Goal: Task Accomplishment & Management: Complete application form

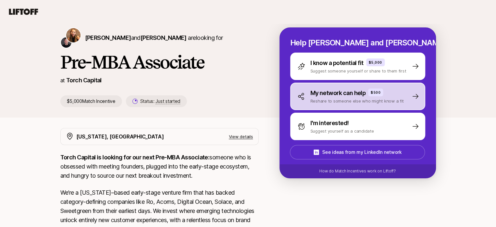
scroll to position [22, 0]
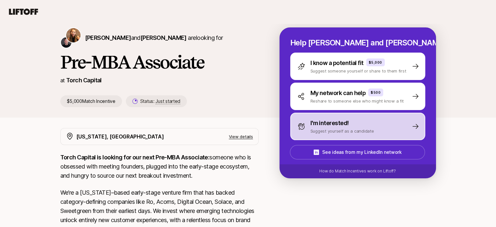
click at [331, 132] on p "Suggest yourself as a candidate" at bounding box center [342, 130] width 64 height 7
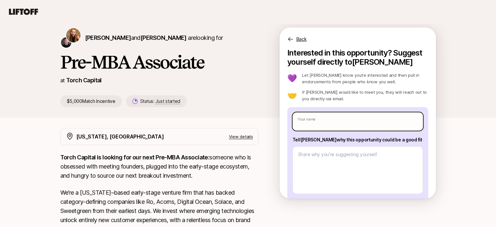
click at [334, 123] on input "text" at bounding box center [357, 121] width 130 height 18
type textarea "x"
type input "A"
type textarea "x"
type input "Al"
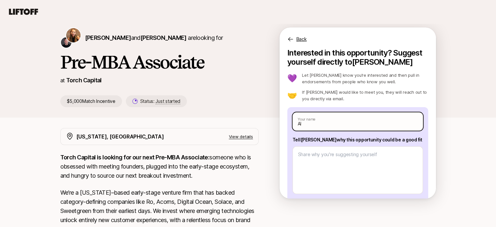
type textarea "x"
type input "Alv"
type textarea "x"
type input "[PERSON_NAME]"
type textarea "x"
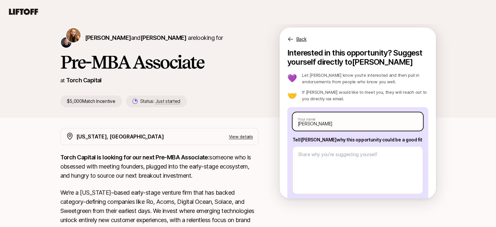
type input "Alvar"
type textarea "x"
type input "[PERSON_NAME]"
type textarea "x"
type input "[PERSON_NAME]"
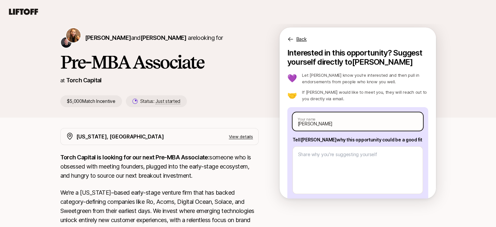
type textarea "x"
type input "[PERSON_NAME]"
type textarea "x"
type input "[PERSON_NAME]"
type textarea "x"
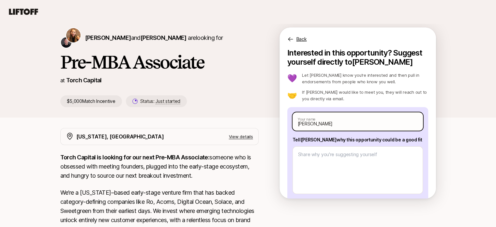
type input "[PERSON_NAME]"
type textarea "x"
type input "[PERSON_NAME]"
type textarea "x"
type input "[PERSON_NAME]"
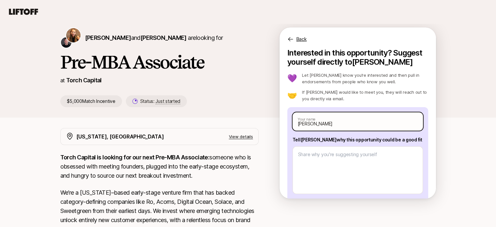
type textarea "x"
type input "[PERSON_NAME]"
type textarea "x"
type input "[PERSON_NAME]"
type textarea "x"
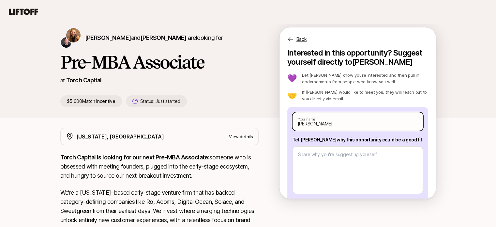
type input "[PERSON_NAME]"
type textarea "x"
type input "[PERSON_NAME]"
type textarea "x"
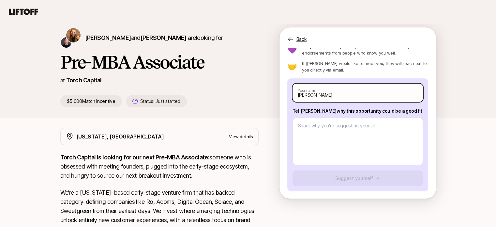
scroll to position [24, 0]
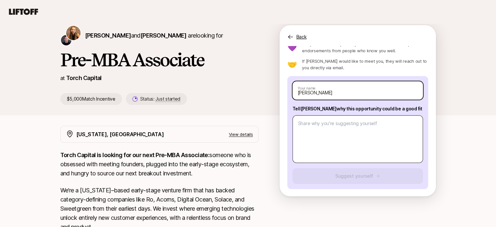
type input "[PERSON_NAME]"
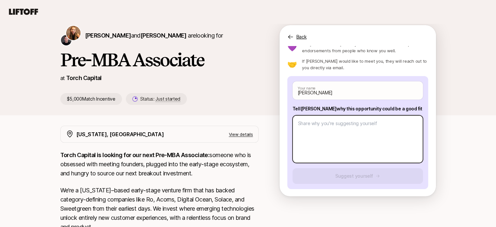
click at [332, 126] on textarea at bounding box center [357, 139] width 130 height 48
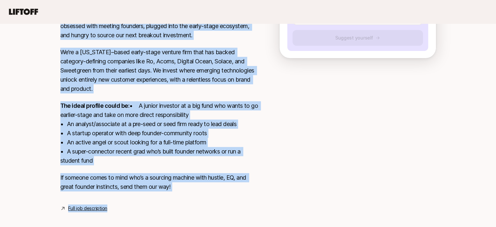
scroll to position [177, 0]
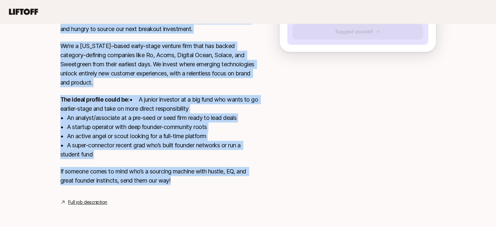
drag, startPoint x: 57, startPoint y: 107, endPoint x: 214, endPoint y: 179, distance: 172.4
click at [214, 179] on div "[US_STATE], [GEOGRAPHIC_DATA] View details Torch Capital is looking for our nex…" at bounding box center [247, 93] width 391 height 224
copy div "Lorem Ipsumdo si ametcon adi eli sedd Eiu-TEM Incididun: utlabor etd ma aliquae…"
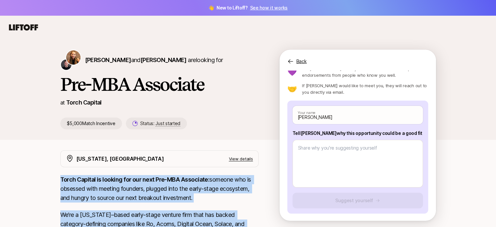
scroll to position [0, 0]
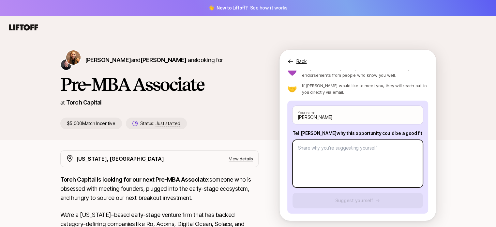
click at [344, 152] on textarea at bounding box center [357, 164] width 130 height 48
paste textarea "Through my work in venture, legal advisory for tech founders, and direct involv…"
type textarea "x"
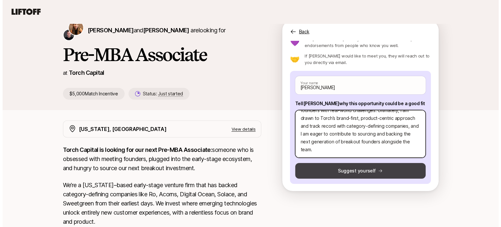
scroll to position [30, 0]
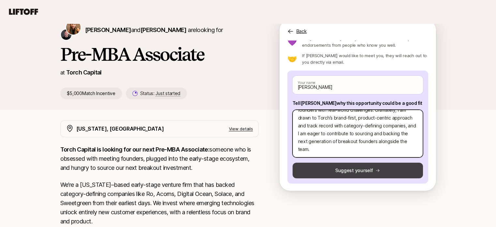
type textarea "Through my work in venture, legal advisory for tech founders, and direct involv…"
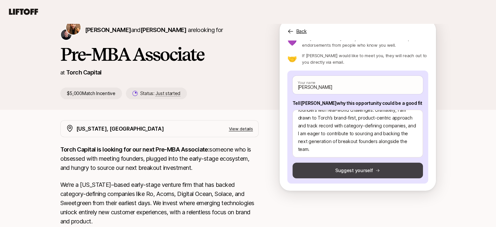
click at [347, 172] on button "Suggest yourself" at bounding box center [357, 170] width 130 height 16
type textarea "x"
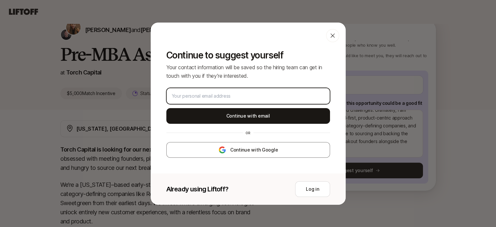
click at [235, 96] on input "email" at bounding box center [248, 96] width 153 height 8
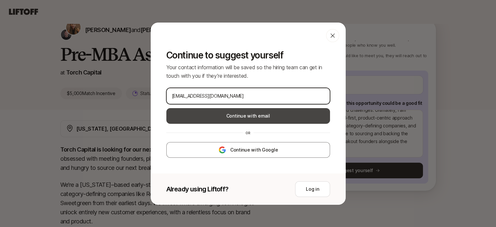
type input "[EMAIL_ADDRESS][DOMAIN_NAME]"
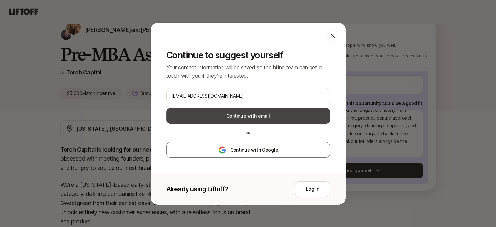
click at [244, 117] on button "Continue with email" at bounding box center [248, 116] width 164 height 16
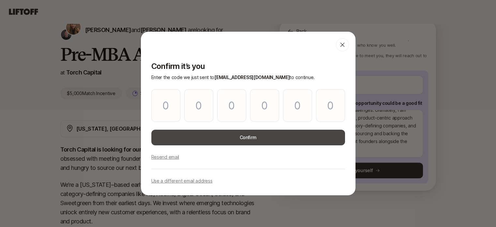
type input "7"
type input "6"
type input "4"
type input "2"
type input "5"
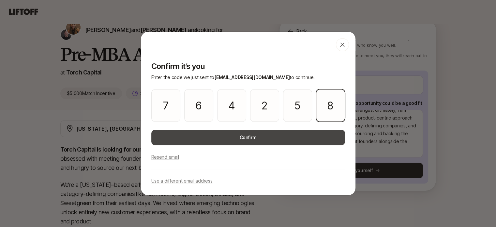
type input "8"
click at [237, 140] on button "Confirm" at bounding box center [248, 137] width 194 height 16
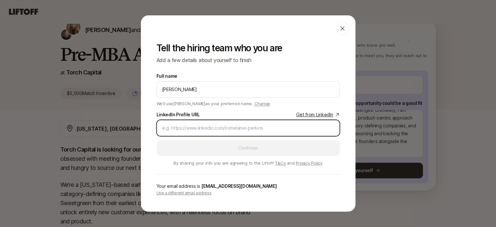
paste input "[URL][DOMAIN_NAME]"
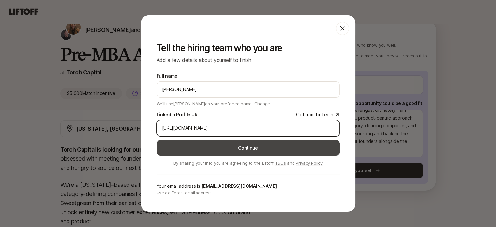
type input "[URL][DOMAIN_NAME]"
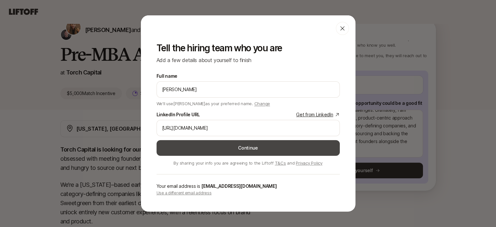
click at [218, 148] on button "Continue" at bounding box center [248, 148] width 183 height 16
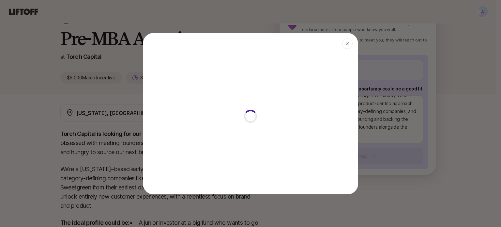
type textarea "x"
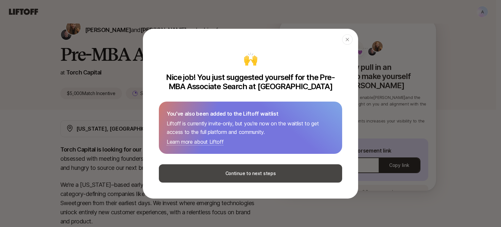
click at [228, 177] on button "Continue to next steps" at bounding box center [250, 173] width 183 height 18
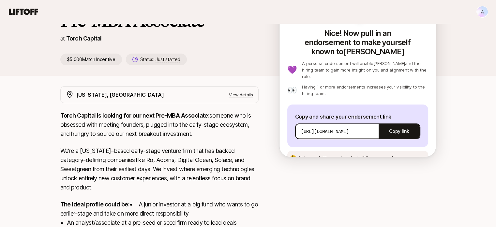
scroll to position [65, 0]
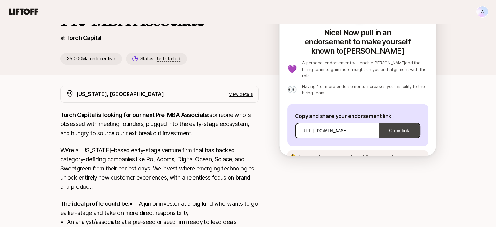
click at [387, 121] on button "Copy link" at bounding box center [399, 130] width 41 height 18
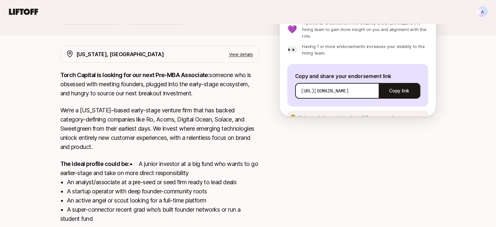
scroll to position [112, 0]
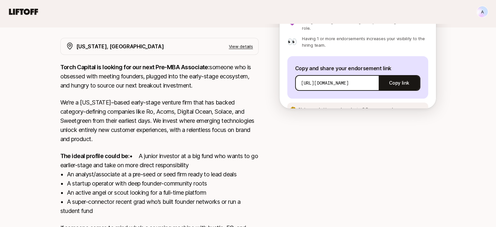
click at [239, 43] on p "View details" at bounding box center [241, 46] width 24 height 7
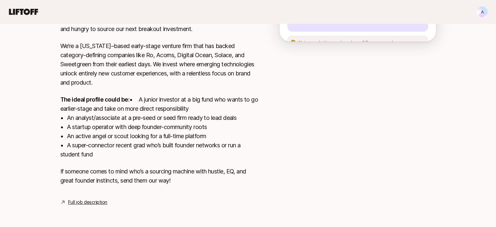
scroll to position [188, 0]
click at [90, 203] on link "Full job description" at bounding box center [87, 202] width 39 height 8
